Goal: Task Accomplishment & Management: Use online tool/utility

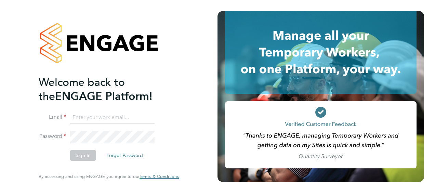
type input "[PERSON_NAME][EMAIL_ADDRESS][DOMAIN_NAME]"
click at [85, 157] on button "Sign In" at bounding box center [83, 155] width 26 height 11
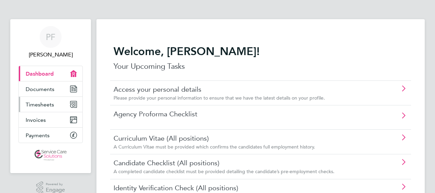
click at [74, 100] on link "Timesheets" at bounding box center [51, 104] width 64 height 15
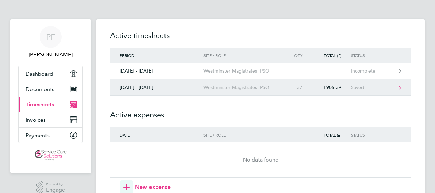
click at [175, 87] on div "01 - 07 Sept 2025" at bounding box center [156, 87] width 93 height 6
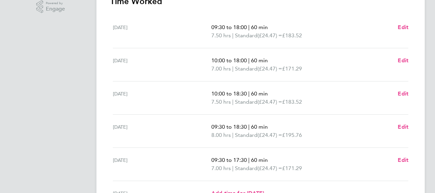
scroll to position [171, 0]
